Goal: Task Accomplishment & Management: Use online tool/utility

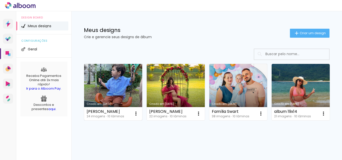
click at [128, 88] on link "Criado em 15/08/25" at bounding box center [113, 92] width 58 height 57
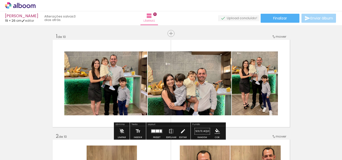
scroll to position [25, 0]
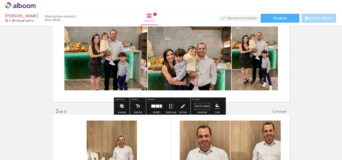
click at [122, 108] on iron-icon at bounding box center [122, 107] width 6 height 10
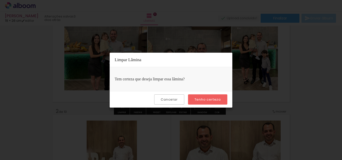
click at [0, 0] on slot "Tenho certeza" at bounding box center [0, 0] width 0 height 0
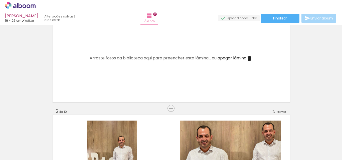
click at [249, 60] on iron-icon at bounding box center [249, 59] width 6 height 6
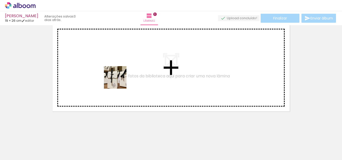
click at [119, 81] on quentale-workspace at bounding box center [171, 80] width 342 height 160
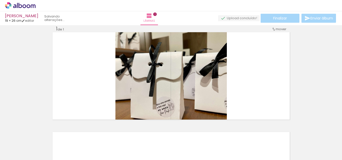
scroll to position [7, 0]
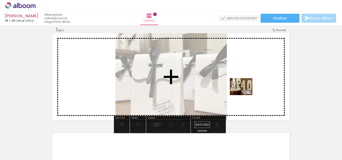
drag, startPoint x: 114, startPoint y: 151, endPoint x: 245, endPoint y: 93, distance: 143.0
click at [245, 93] on quentale-workspace at bounding box center [171, 80] width 342 height 160
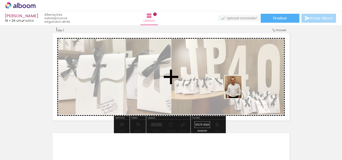
drag, startPoint x: 162, startPoint y: 146, endPoint x: 239, endPoint y: 91, distance: 95.0
click at [239, 91] on quentale-workspace at bounding box center [171, 80] width 342 height 160
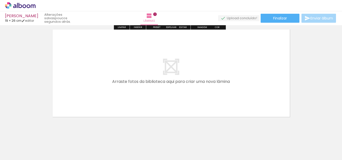
scroll to position [116, 0]
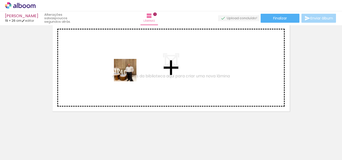
drag, startPoint x: 162, startPoint y: 151, endPoint x: 117, endPoint y: 54, distance: 107.3
click at [117, 54] on quentale-workspace at bounding box center [171, 80] width 342 height 160
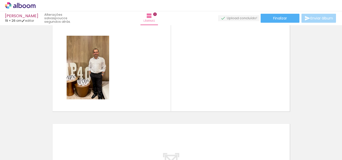
scroll to position [107, 0]
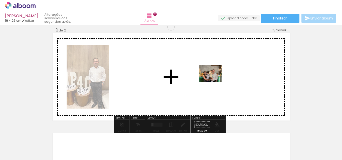
drag, startPoint x: 223, startPoint y: 151, endPoint x: 214, endPoint y: 80, distance: 71.6
click at [214, 80] on quentale-workspace at bounding box center [171, 80] width 342 height 160
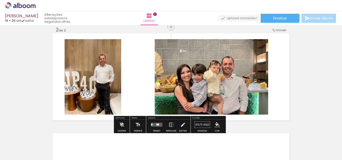
click at [157, 126] on quentale-layouter at bounding box center [157, 125] width 12 height 4
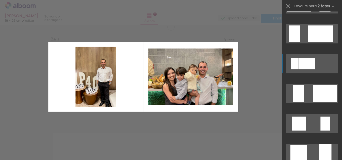
scroll to position [375, 0]
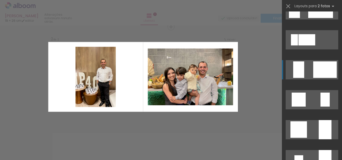
click at [325, 72] on div at bounding box center [325, 70] width 24 height 17
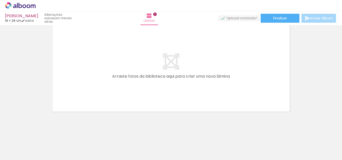
scroll to position [216, 0]
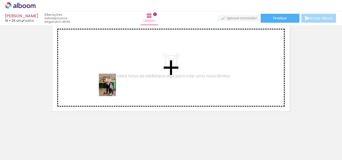
drag, startPoint x: 109, startPoint y: 149, endPoint x: 114, endPoint y: 89, distance: 59.9
click at [114, 89] on quentale-workspace at bounding box center [171, 80] width 342 height 160
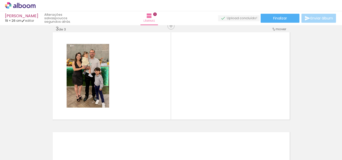
scroll to position [207, 0]
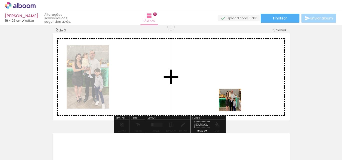
drag, startPoint x: 245, startPoint y: 136, endPoint x: 221, endPoint y: 84, distance: 57.5
click at [221, 84] on quentale-workspace at bounding box center [171, 80] width 342 height 160
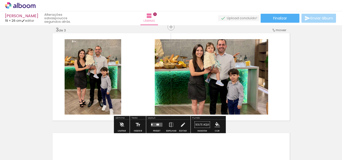
click at [157, 125] on div at bounding box center [157, 125] width 3 height 2
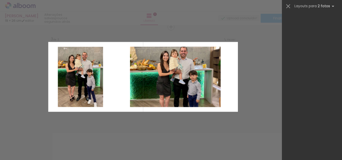
scroll to position [0, 0]
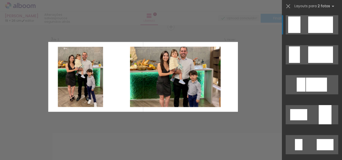
click at [316, 26] on div at bounding box center [320, 25] width 25 height 17
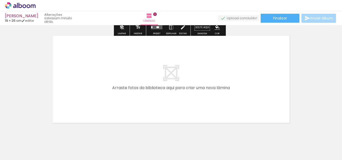
scroll to position [307, 0]
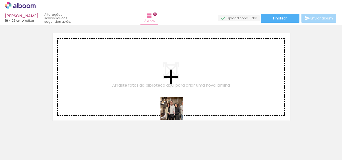
drag, startPoint x: 197, startPoint y: 150, endPoint x: 163, endPoint y: 100, distance: 60.2
click at [163, 100] on quentale-workspace at bounding box center [171, 80] width 342 height 160
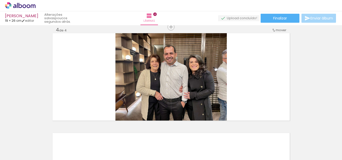
scroll to position [0, 197]
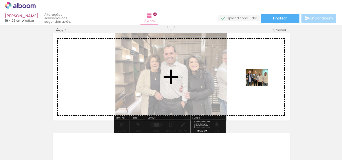
drag, startPoint x: 117, startPoint y: 146, endPoint x: 260, endPoint y: 84, distance: 156.7
click at [260, 84] on quentale-workspace at bounding box center [171, 80] width 342 height 160
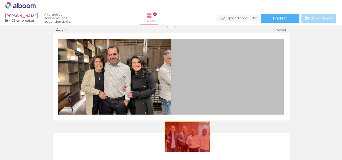
drag, startPoint x: 237, startPoint y: 68, endPoint x: 182, endPoint y: 145, distance: 94.6
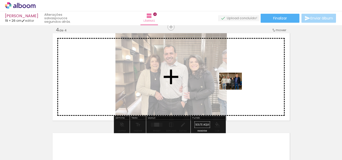
drag, startPoint x: 158, startPoint y: 150, endPoint x: 234, endPoint y: 88, distance: 98.3
click at [234, 88] on quentale-workspace at bounding box center [171, 80] width 342 height 160
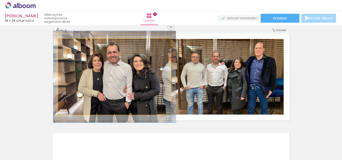
type paper-slider "109"
click at [71, 46] on div at bounding box center [72, 44] width 8 height 8
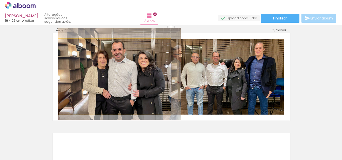
drag, startPoint x: 103, startPoint y: 74, endPoint x: 114, endPoint y: 72, distance: 11.8
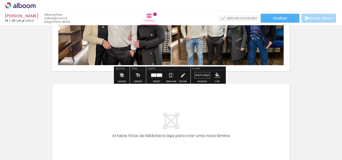
scroll to position [382, 0]
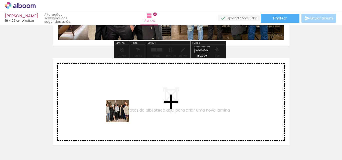
drag, startPoint x: 140, startPoint y: 148, endPoint x: 121, endPoint y: 115, distance: 38.3
click at [121, 115] on quentale-workspace at bounding box center [171, 80] width 342 height 160
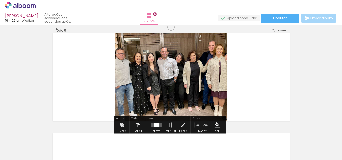
scroll to position [407, 0]
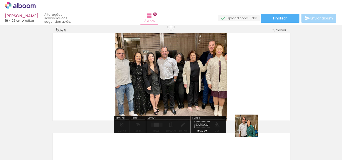
drag, startPoint x: 250, startPoint y: 150, endPoint x: 255, endPoint y: 89, distance: 61.2
click at [255, 89] on quentale-workspace at bounding box center [171, 80] width 342 height 160
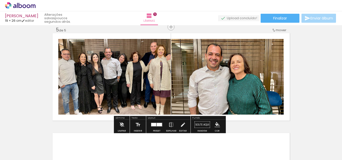
scroll to position [0, 197]
click at [158, 123] on div at bounding box center [157, 125] width 14 height 10
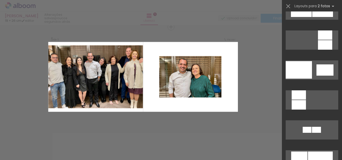
scroll to position [525, 0]
click at [321, 67] on div at bounding box center [324, 69] width 17 height 11
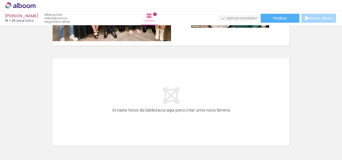
scroll to position [507, 0]
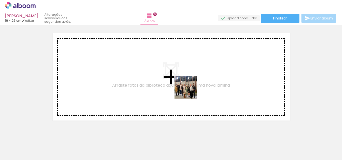
drag, startPoint x: 227, startPoint y: 148, endPoint x: 188, endPoint y: 90, distance: 70.5
click at [188, 90] on quentale-workspace at bounding box center [171, 80] width 342 height 160
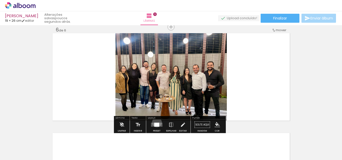
click at [156, 123] on div at bounding box center [157, 125] width 14 height 10
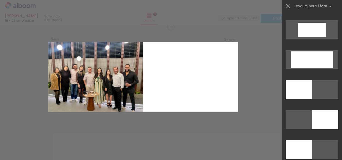
scroll to position [1025, 0]
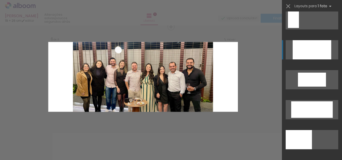
click at [313, 48] on div at bounding box center [311, 49] width 39 height 19
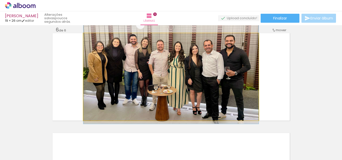
drag, startPoint x: 239, startPoint y: 93, endPoint x: 241, endPoint y: 75, distance: 18.6
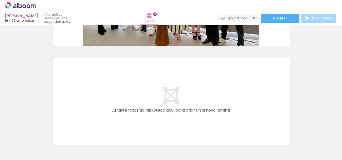
scroll to position [0, 373]
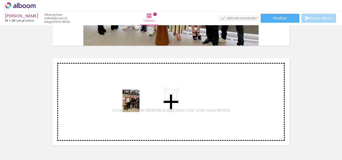
drag, startPoint x: 266, startPoint y: 148, endPoint x: 137, endPoint y: 105, distance: 136.2
click at [137, 105] on quentale-workspace at bounding box center [171, 80] width 342 height 160
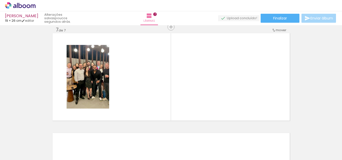
scroll to position [0, 76]
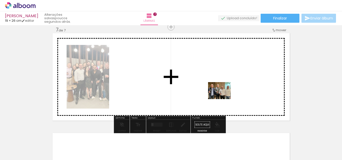
drag, startPoint x: 234, startPoint y: 149, endPoint x: 223, endPoint y: 97, distance: 53.2
click at [223, 97] on quentale-workspace at bounding box center [171, 80] width 342 height 160
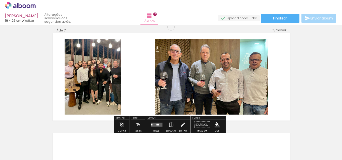
click at [158, 123] on quentale-layouter at bounding box center [157, 125] width 12 height 4
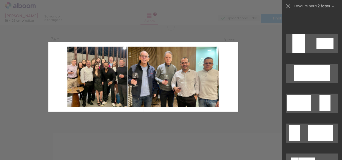
scroll to position [400, 0]
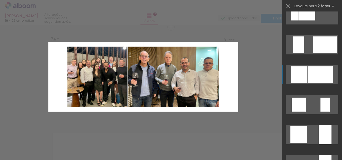
click at [316, 76] on div at bounding box center [320, 75] width 25 height 17
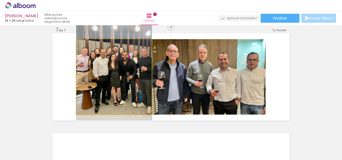
drag, startPoint x: 144, startPoint y: 88, endPoint x: 143, endPoint y: 81, distance: 7.1
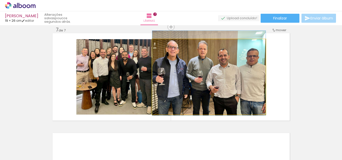
click at [219, 85] on quentale-photo at bounding box center [208, 77] width 113 height 76
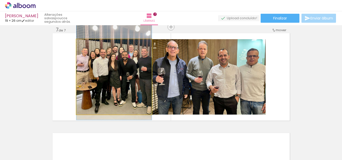
click at [142, 94] on quentale-photo at bounding box center [113, 77] width 75 height 76
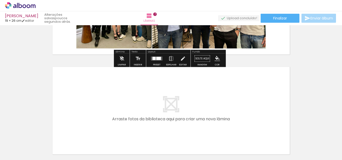
scroll to position [682, 0]
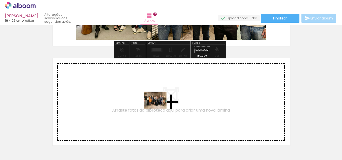
drag, startPoint x: 316, startPoint y: 148, endPoint x: 159, endPoint y: 107, distance: 162.2
click at [159, 107] on quentale-workspace at bounding box center [171, 80] width 342 height 160
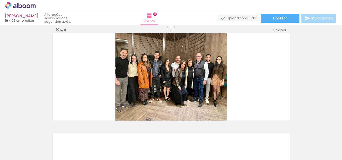
scroll to position [0, 305]
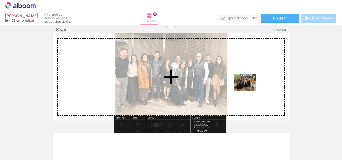
drag, startPoint x: 226, startPoint y: 141, endPoint x: 249, endPoint y: 90, distance: 56.3
click at [249, 90] on quentale-workspace at bounding box center [171, 80] width 342 height 160
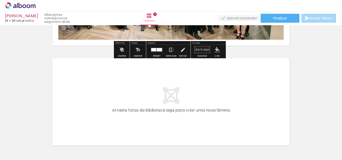
scroll to position [0, 346]
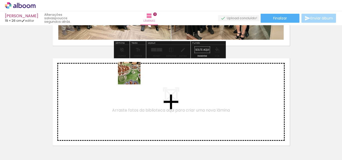
drag, startPoint x: 205, startPoint y: 144, endPoint x: 222, endPoint y: 143, distance: 16.8
click at [133, 77] on quentale-workspace at bounding box center [171, 80] width 342 height 160
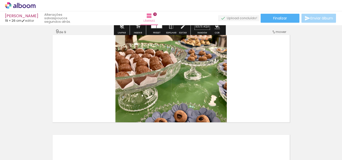
scroll to position [807, 0]
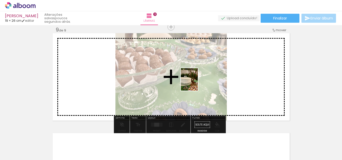
drag, startPoint x: 238, startPoint y: 149, endPoint x: 196, endPoint y: 83, distance: 77.8
click at [196, 83] on quentale-workspace at bounding box center [171, 80] width 342 height 160
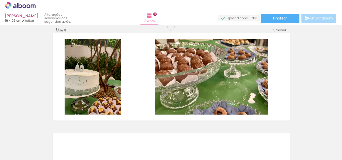
scroll to position [0, 373]
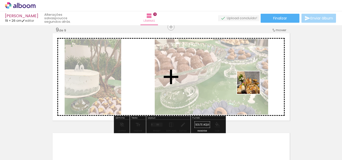
drag, startPoint x: 319, startPoint y: 146, endPoint x: 252, endPoint y: 87, distance: 90.0
click at [252, 87] on quentale-workspace at bounding box center [171, 80] width 342 height 160
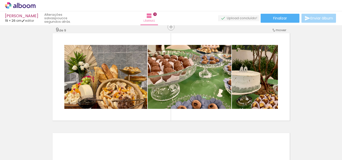
scroll to position [0, 307]
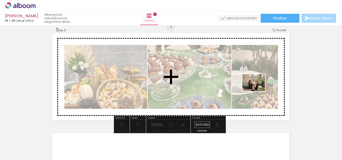
drag, startPoint x: 168, startPoint y: 147, endPoint x: 257, endPoint y: 89, distance: 106.3
click at [257, 89] on quentale-workspace at bounding box center [171, 80] width 342 height 160
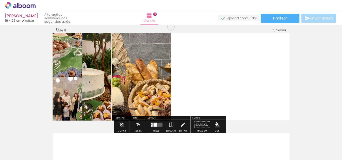
click at [151, 124] on div at bounding box center [151, 124] width 1 height 2
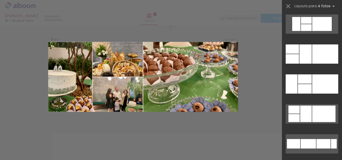
scroll to position [225, 0]
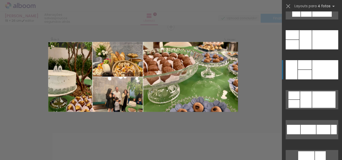
click at [321, 72] on div at bounding box center [325, 69] width 26 height 19
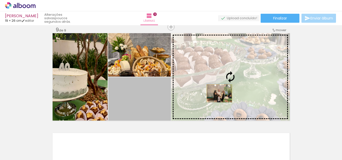
drag, startPoint x: 138, startPoint y: 102, endPoint x: 217, endPoint y: 94, distance: 80.0
click at [0, 0] on slot at bounding box center [0, 0] width 0 height 0
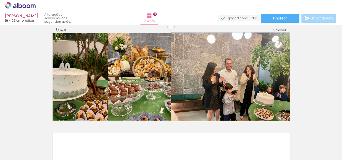
click at [231, 90] on quentale-photo at bounding box center [230, 77] width 118 height 88
drag, startPoint x: 237, startPoint y: 79, endPoint x: 237, endPoint y: 75, distance: 3.5
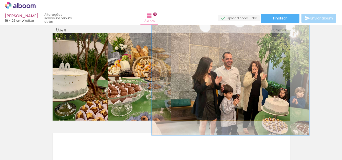
drag, startPoint x: 182, startPoint y: 39, endPoint x: 188, endPoint y: 39, distance: 6.0
type paper-slider "133"
click at [188, 39] on div at bounding box center [189, 39] width 8 height 8
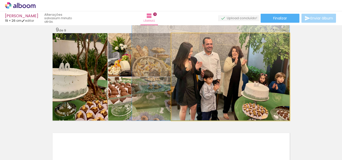
drag, startPoint x: 252, startPoint y: 82, endPoint x: 230, endPoint y: 54, distance: 35.4
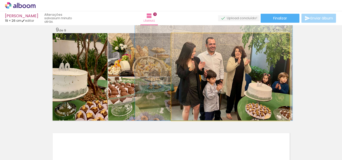
drag, startPoint x: 251, startPoint y: 59, endPoint x: 254, endPoint y: 59, distance: 3.0
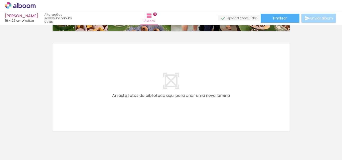
scroll to position [907, 0]
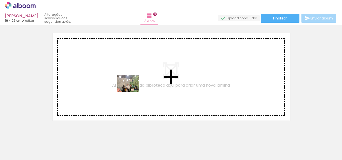
drag, startPoint x: 196, startPoint y: 145, endPoint x: 132, endPoint y: 90, distance: 84.2
click at [132, 90] on quentale-workspace at bounding box center [171, 80] width 342 height 160
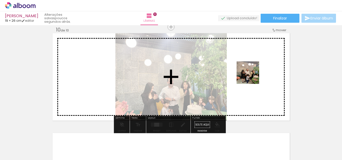
drag, startPoint x: 305, startPoint y: 150, endPoint x: 251, endPoint y: 77, distance: 90.6
click at [251, 77] on quentale-workspace at bounding box center [171, 80] width 342 height 160
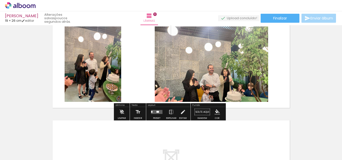
scroll to position [932, 0]
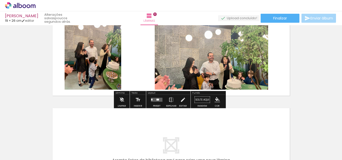
click at [157, 100] on div at bounding box center [157, 100] width 3 height 2
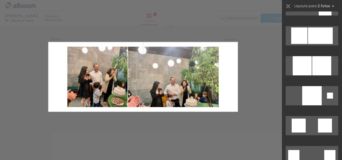
scroll to position [450, 0]
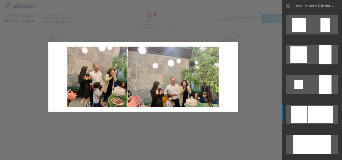
click at [303, 117] on div at bounding box center [299, 115] width 16 height 17
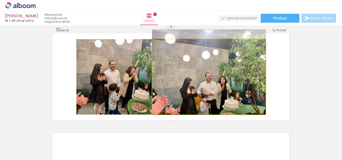
drag, startPoint x: 224, startPoint y: 98, endPoint x: 226, endPoint y: 84, distance: 13.9
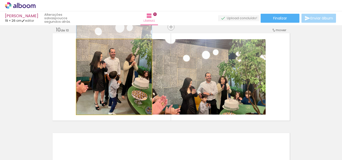
drag, startPoint x: 121, startPoint y: 84, endPoint x: 115, endPoint y: 69, distance: 16.1
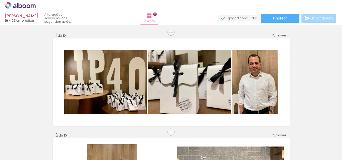
scroll to position [0, 0]
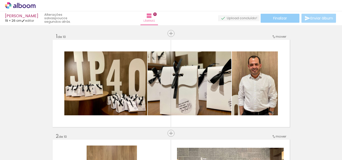
click at [284, 18] on span "Finalizar" at bounding box center [280, 19] width 14 height 4
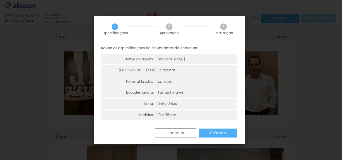
click at [0, 0] on slot "Próximo" at bounding box center [0, 0] width 0 height 0
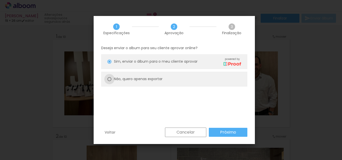
click at [109, 80] on div at bounding box center [109, 79] width 4 height 4
type paper-radio-button "on"
click at [0, 0] on slot "Próximo" at bounding box center [0, 0] width 0 height 0
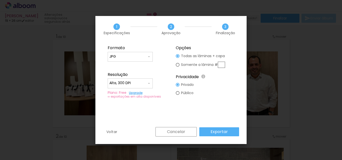
click at [134, 83] on input "Alta, 300 DPI" at bounding box center [128, 83] width 38 height 5
click at [0, 0] on slot "Baixa" at bounding box center [0, 0] width 0 height 0
type input "Baixa"
click at [0, 0] on slot "Exportar" at bounding box center [0, 0] width 0 height 0
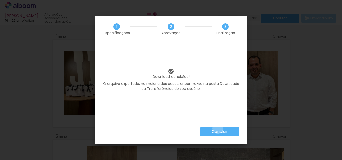
click at [217, 129] on paper-button "Concluir" at bounding box center [219, 131] width 39 height 9
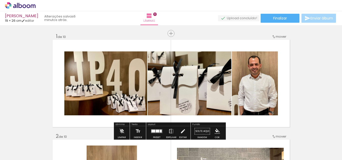
click at [28, 6] on icon at bounding box center [20, 5] width 31 height 7
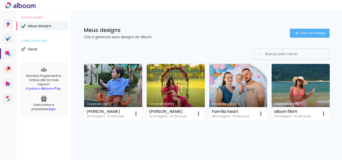
click at [22, 6] on icon at bounding box center [21, 5] width 4 height 5
click at [25, 7] on icon at bounding box center [20, 5] width 31 height 7
click at [27, 6] on icon at bounding box center [29, 6] width 4 height 4
